Goal: Book appointment/travel/reservation

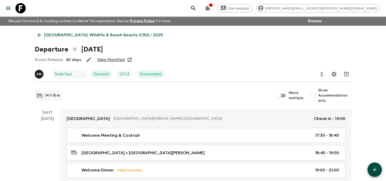
scroll to position [29, 0]
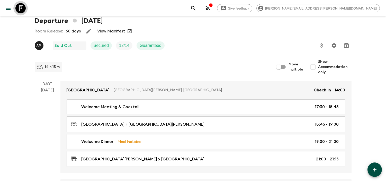
click at [20, 7] on icon at bounding box center [20, 8] width 10 height 10
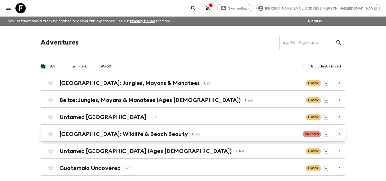
click at [121, 129] on div "[GEOGRAPHIC_DATA]: Wildlife & Beach Beauty CR2 Balanced" at bounding box center [183, 134] width 276 height 10
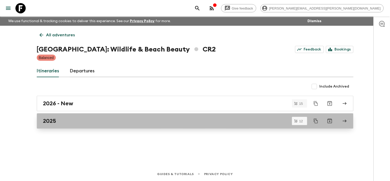
click at [125, 114] on link "2025" at bounding box center [195, 120] width 317 height 15
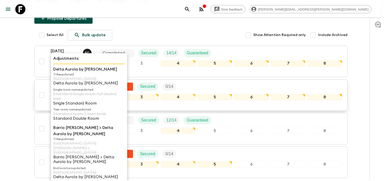
scroll to position [29, 0]
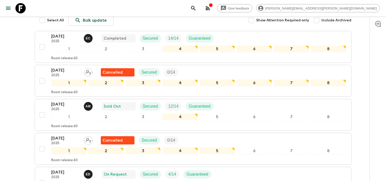
scroll to position [114, 0]
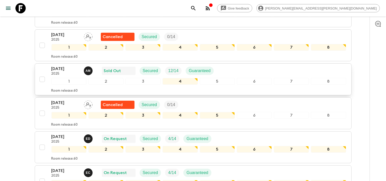
click at [72, 68] on p "[DATE]" at bounding box center [65, 69] width 28 height 6
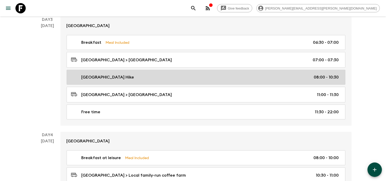
scroll to position [343, 0]
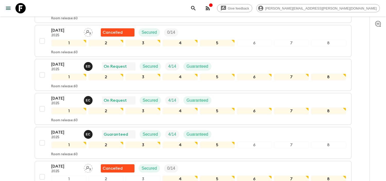
scroll to position [183, 0]
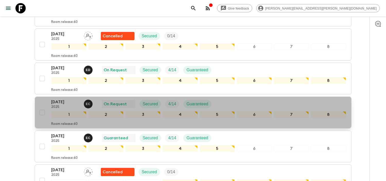
click at [73, 101] on p "[DATE]" at bounding box center [65, 102] width 28 height 6
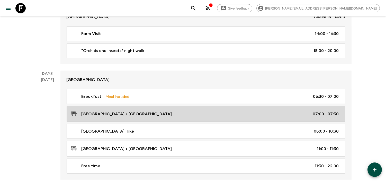
scroll to position [324, 0]
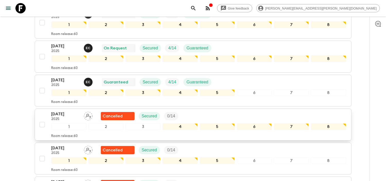
scroll to position [210, 0]
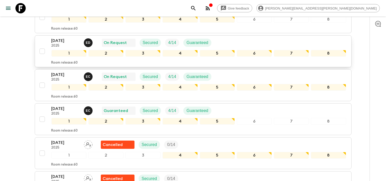
click at [70, 40] on p "[DATE]" at bounding box center [65, 41] width 28 height 6
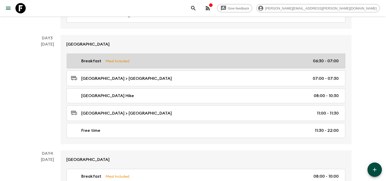
scroll to position [324, 0]
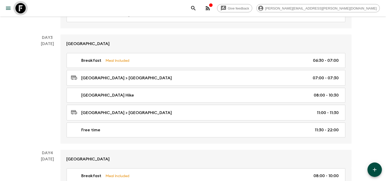
click at [20, 9] on icon at bounding box center [20, 8] width 10 height 10
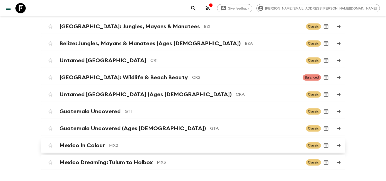
scroll to position [57, 0]
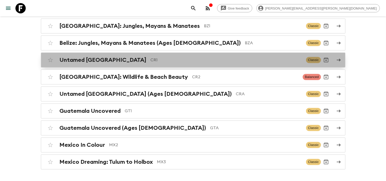
click at [132, 64] on div "Untamed [GEOGRAPHIC_DATA] CR1 Classic" at bounding box center [183, 60] width 276 height 10
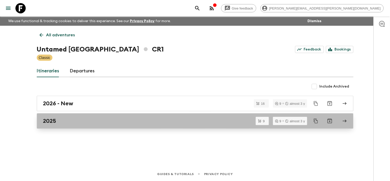
click at [101, 128] on link "2025" at bounding box center [195, 120] width 317 height 15
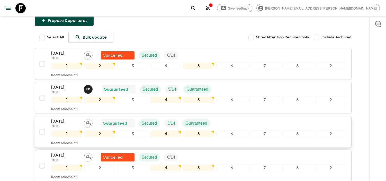
scroll to position [57, 0]
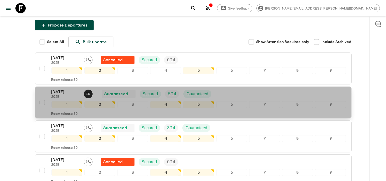
click at [71, 91] on p "[DATE]" at bounding box center [65, 92] width 28 height 6
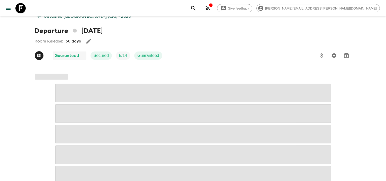
scroll to position [29, 0]
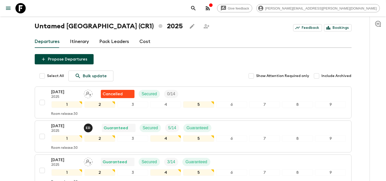
scroll to position [29, 0]
